Goal: Transaction & Acquisition: Purchase product/service

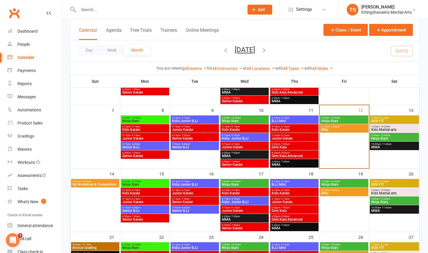
scroll to position [84, 0]
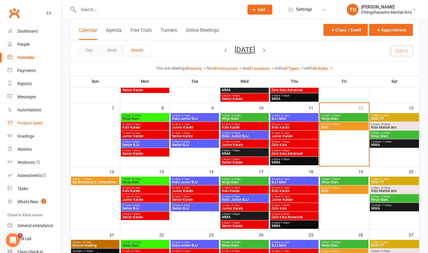
click at [29, 123] on div "Product Sales" at bounding box center [29, 123] width 25 height 5
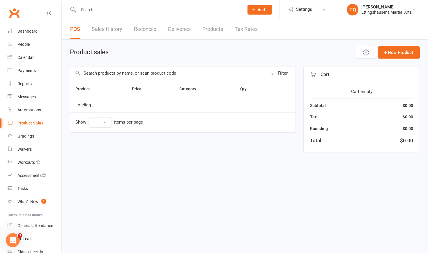
select select "10"
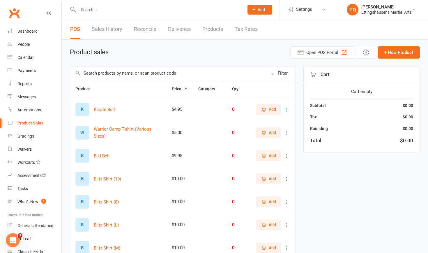
click at [104, 6] on input "text" at bounding box center [158, 10] width 163 height 8
click at [112, 70] on input "text" at bounding box center [168, 72] width 197 height 13
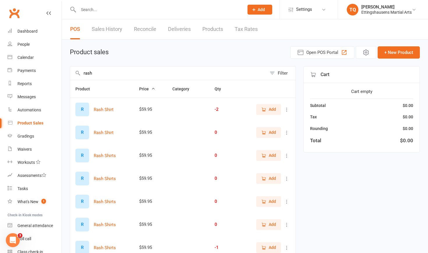
type input "rash"
click at [276, 110] on span "Add" at bounding box center [272, 109] width 7 height 6
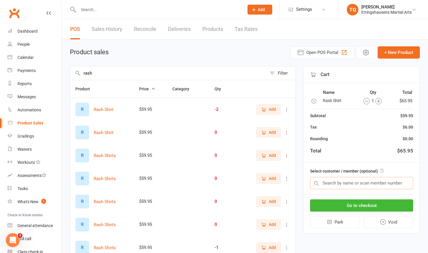
click at [343, 184] on input "text" at bounding box center [361, 183] width 103 height 12
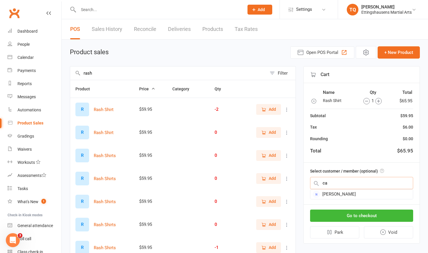
type input "c"
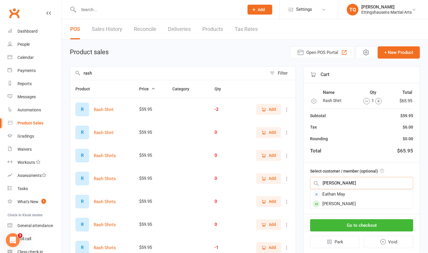
type input "Ethan"
drag, startPoint x: 387, startPoint y: 186, endPoint x: 369, endPoint y: 203, distance: 25.8
click at [369, 203] on div "[PERSON_NAME]" at bounding box center [362, 204] width 103 height 10
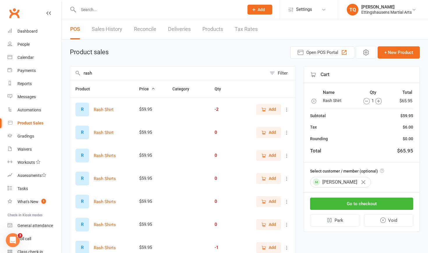
click at [369, 203] on button "Go to checkout" at bounding box center [361, 203] width 103 height 12
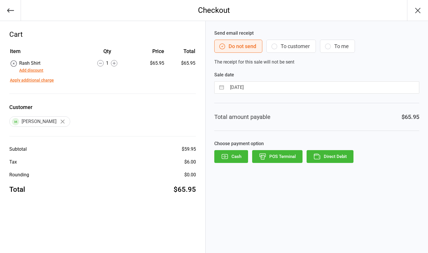
click at [329, 159] on button "Direct Debit" at bounding box center [330, 156] width 47 height 13
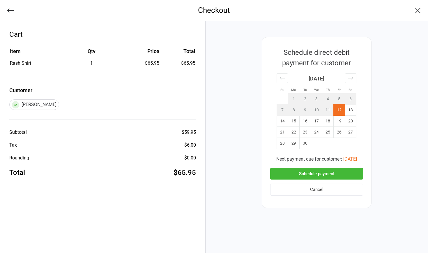
click at [10, 12] on icon "button" at bounding box center [10, 10] width 8 height 8
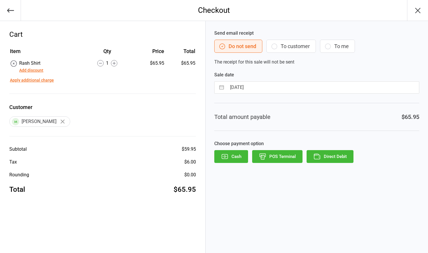
click at [333, 47] on button "To me" at bounding box center [337, 46] width 35 height 13
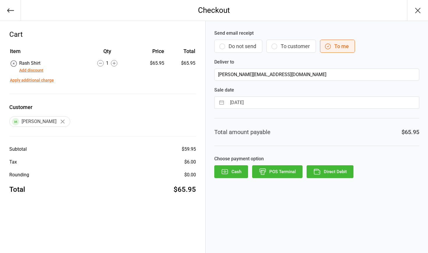
click at [306, 43] on button "To customer" at bounding box center [292, 46] width 50 height 13
click at [5, 10] on button "button" at bounding box center [10, 10] width 21 height 21
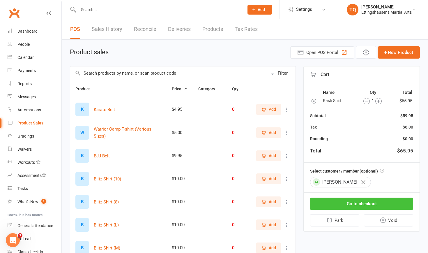
click at [354, 203] on button "Go to checkout" at bounding box center [361, 203] width 103 height 12
click at [114, 73] on input "text" at bounding box center [168, 72] width 197 height 13
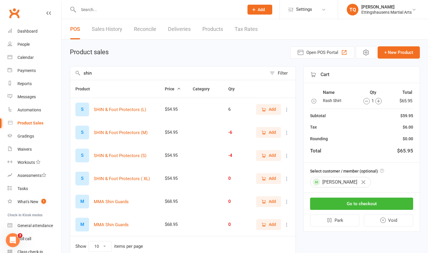
type input "shin"
click at [274, 110] on span "Add" at bounding box center [272, 109] width 7 height 6
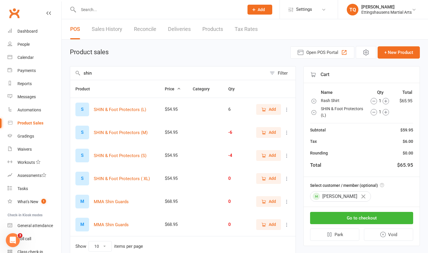
click at [314, 101] on icon "button" at bounding box center [314, 101] width 4 height 4
click at [374, 101] on icon "button" at bounding box center [374, 101] width 3 height 0
click at [373, 100] on icon "button" at bounding box center [374, 101] width 6 height 6
click at [361, 196] on icon "button" at bounding box center [363, 196] width 4 height 4
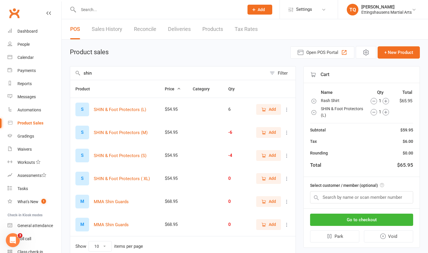
click at [314, 99] on icon "button" at bounding box center [314, 101] width 6 height 6
click at [314, 103] on icon "button" at bounding box center [314, 101] width 6 height 6
click at [36, 31] on div "Dashboard" at bounding box center [27, 31] width 20 height 5
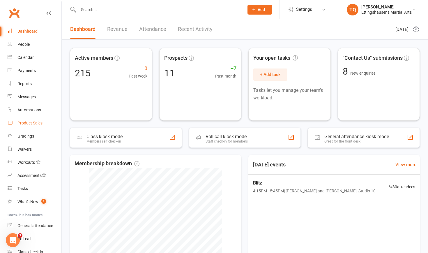
click at [31, 126] on link "Product Sales" at bounding box center [35, 123] width 54 height 13
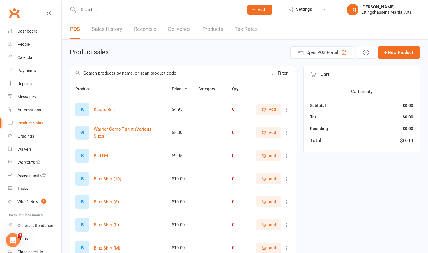
click at [124, 72] on input "text" at bounding box center [168, 72] width 197 height 13
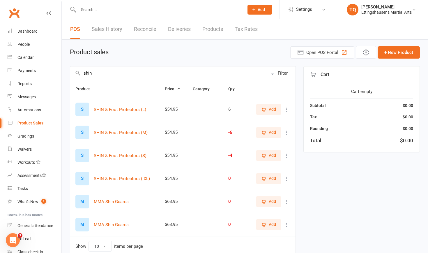
type input "shin"
click at [276, 158] on span "Add" at bounding box center [272, 155] width 7 height 6
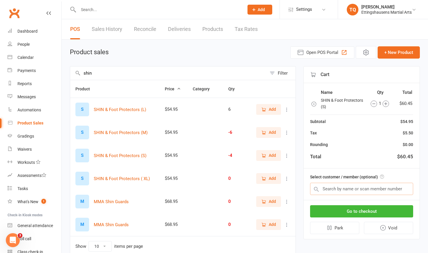
click at [335, 185] on input "text" at bounding box center [361, 189] width 103 height 12
type input "p"
type input "a"
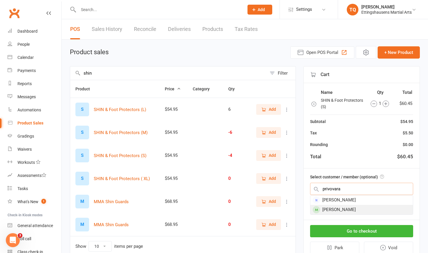
type input "privovara"
click at [327, 206] on div "[PERSON_NAME]" at bounding box center [362, 210] width 103 height 10
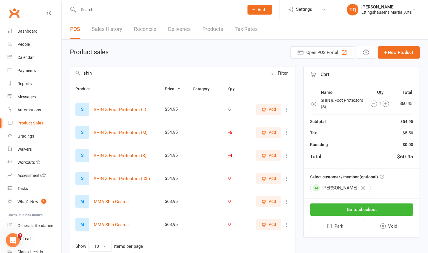
click at [362, 188] on icon "button" at bounding box center [363, 188] width 4 height 4
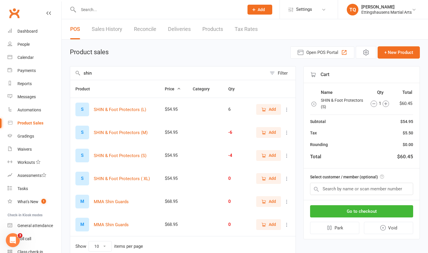
click at [126, 3] on div at bounding box center [155, 9] width 170 height 19
click at [126, 4] on div at bounding box center [155, 9] width 170 height 19
click at [121, 11] on input "text" at bounding box center [158, 10] width 163 height 8
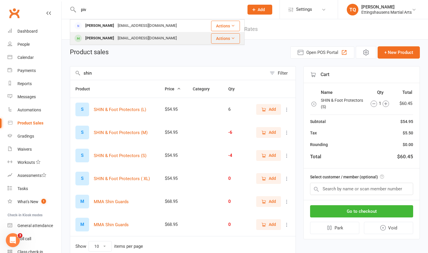
type input "piv"
click at [108, 42] on div "[PERSON_NAME]" at bounding box center [100, 38] width 32 height 8
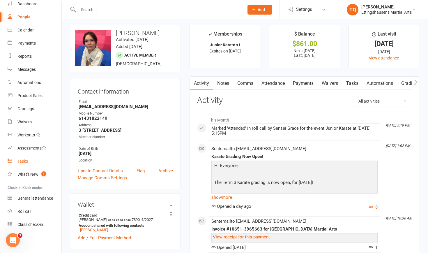
scroll to position [27, 0]
click at [31, 97] on div "Product Sales" at bounding box center [29, 95] width 25 height 5
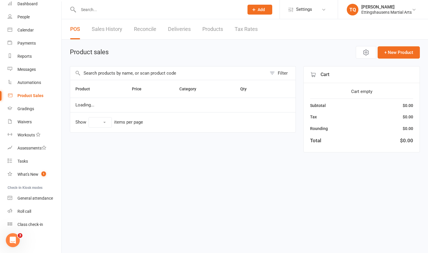
select select "10"
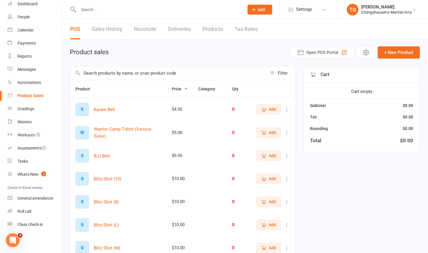
click at [131, 74] on input "text" at bounding box center [168, 72] width 197 height 13
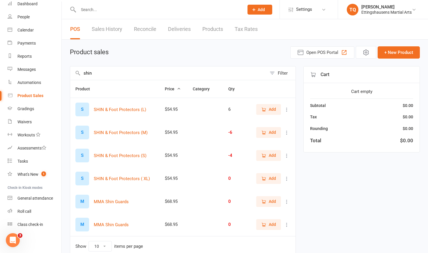
type input "shin"
click at [276, 153] on button "Add" at bounding box center [268, 155] width 25 height 10
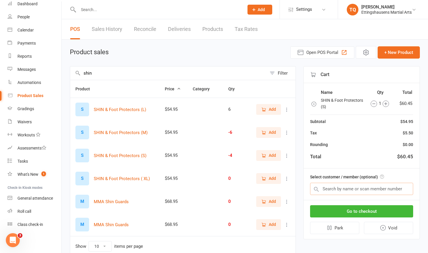
click at [329, 187] on input "text" at bounding box center [361, 189] width 103 height 12
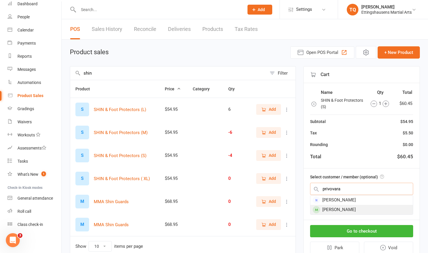
type input "privovara"
click at [333, 209] on div "[PERSON_NAME]" at bounding box center [362, 210] width 103 height 10
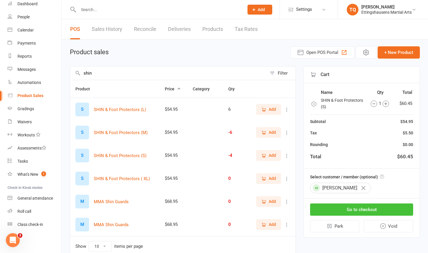
click at [340, 207] on button "Go to checkout" at bounding box center [361, 209] width 103 height 12
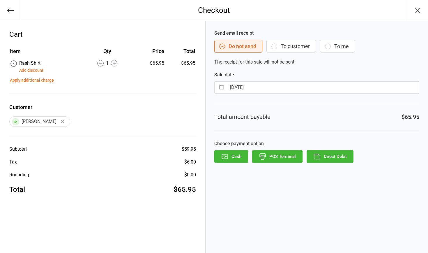
click at [300, 42] on button "To customer" at bounding box center [292, 46] width 50 height 13
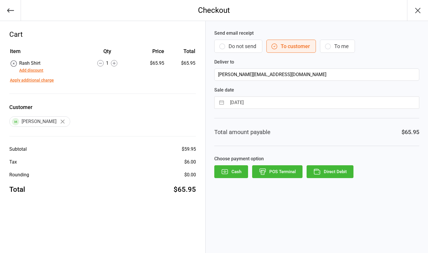
click at [331, 43] on icon "button" at bounding box center [327, 46] width 7 height 7
click at [259, 48] on button "Do not send" at bounding box center [238, 46] width 48 height 13
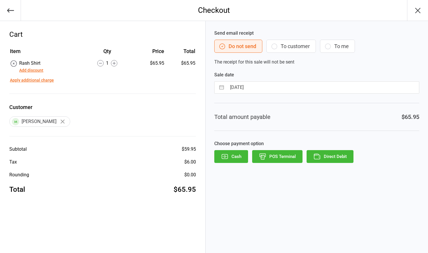
click at [334, 156] on button "Direct Debit" at bounding box center [330, 156] width 47 height 13
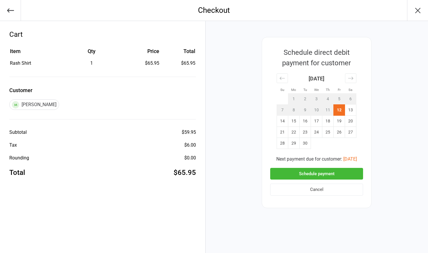
click at [335, 172] on button "Schedule payment" at bounding box center [316, 174] width 93 height 12
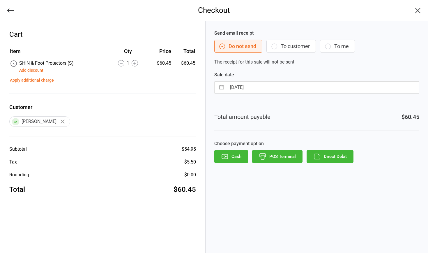
click at [335, 158] on button "Direct Debit" at bounding box center [330, 156] width 47 height 13
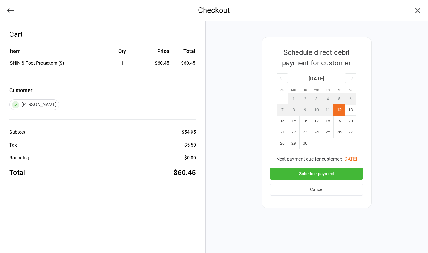
click at [333, 173] on button "Schedule payment" at bounding box center [316, 174] width 93 height 12
